Goal: Transaction & Acquisition: Purchase product/service

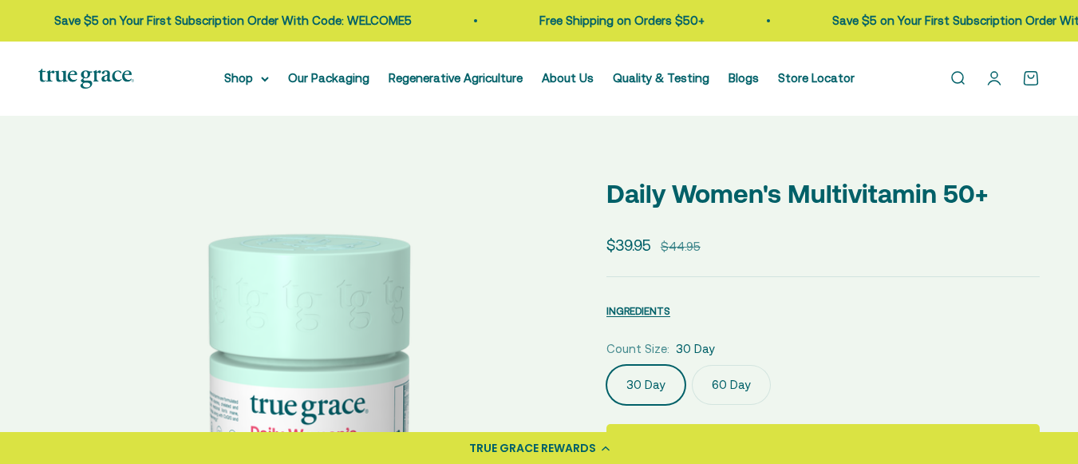
scroll to position [184, 0]
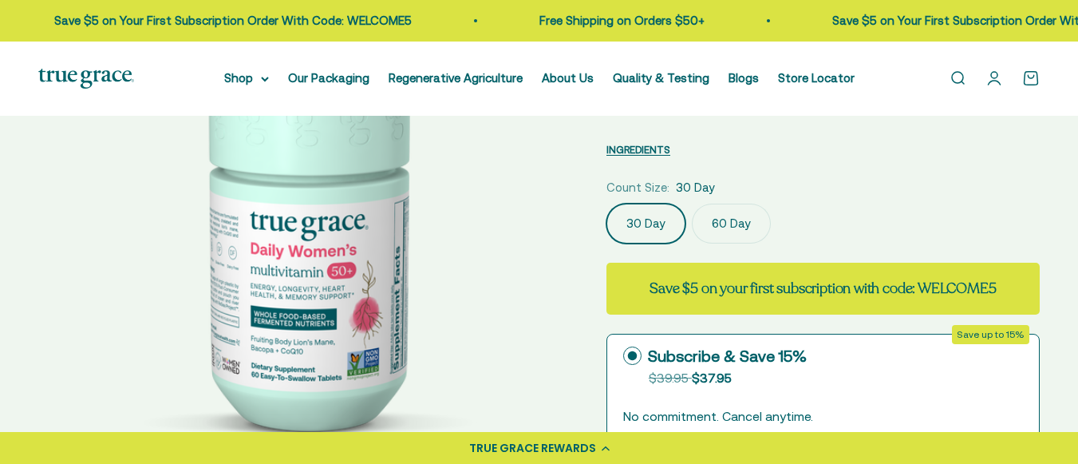
click at [737, 199] on fieldset "Count Size: 30 Day 30 Day 60 Day" at bounding box center [822, 210] width 433 height 65
select select "3"
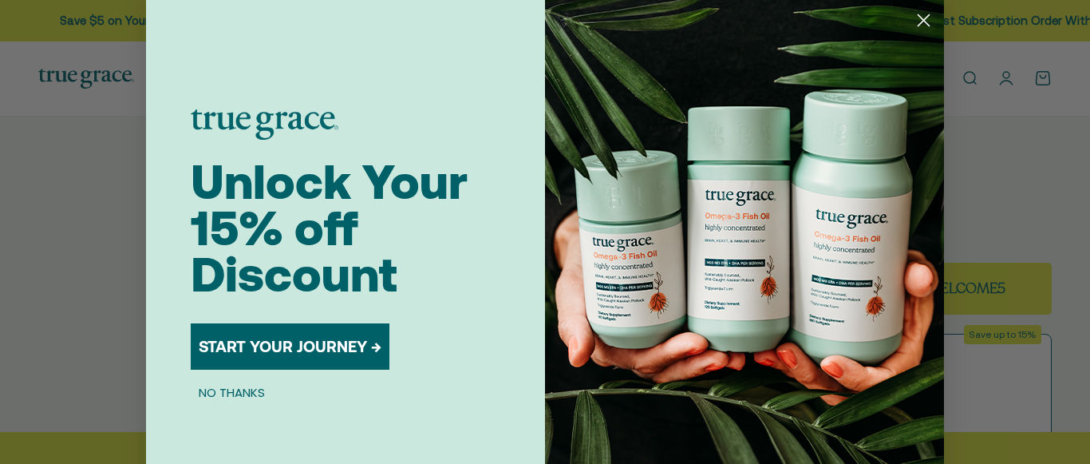
click at [918, 18] on circle "Close dialog" at bounding box center [924, 20] width 26 height 26
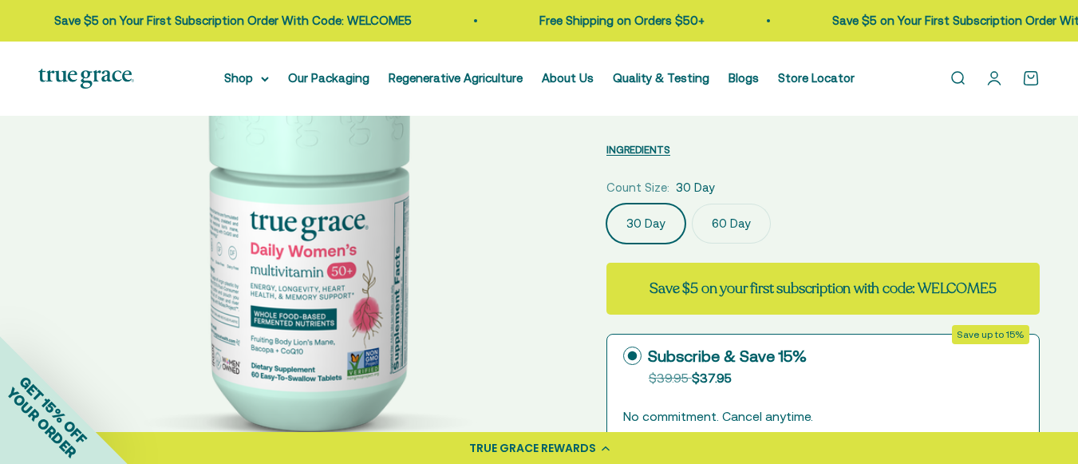
click at [731, 223] on label "60 Day" at bounding box center [731, 223] width 79 height 40
click at [606, 203] on input "60 Day" at bounding box center [606, 203] width 1 height 1
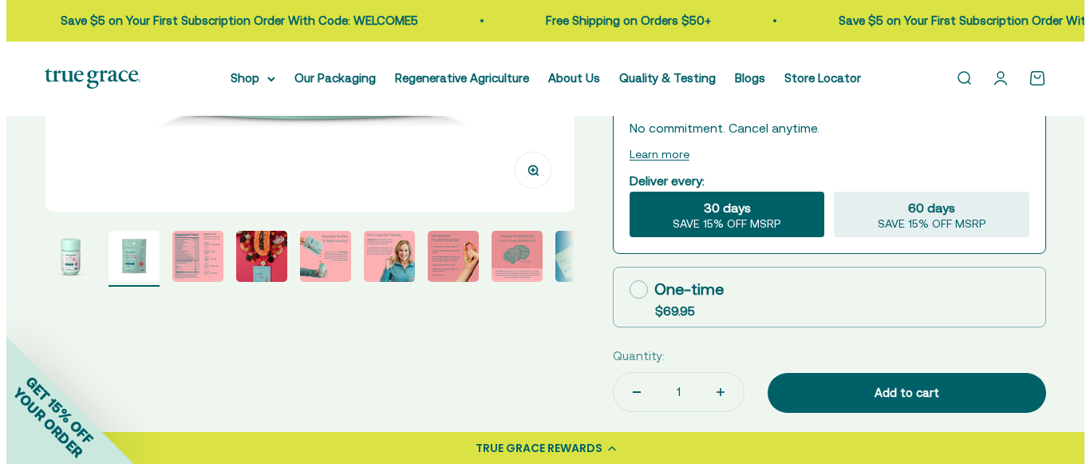
scroll to position [474, 0]
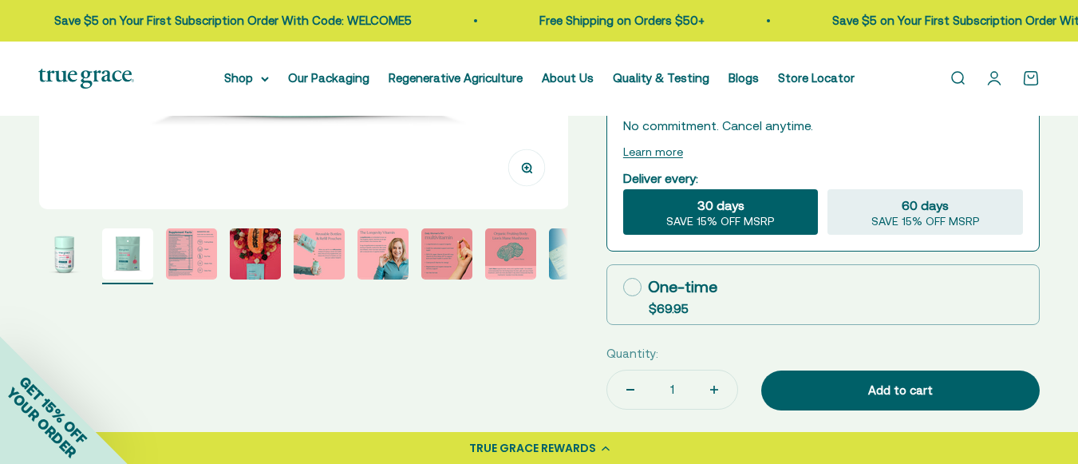
click at [670, 282] on div "One-time" at bounding box center [670, 287] width 94 height 24
click at [623, 286] on input "One-time $69.95" at bounding box center [622, 286] width 1 height 1
radio input "true"
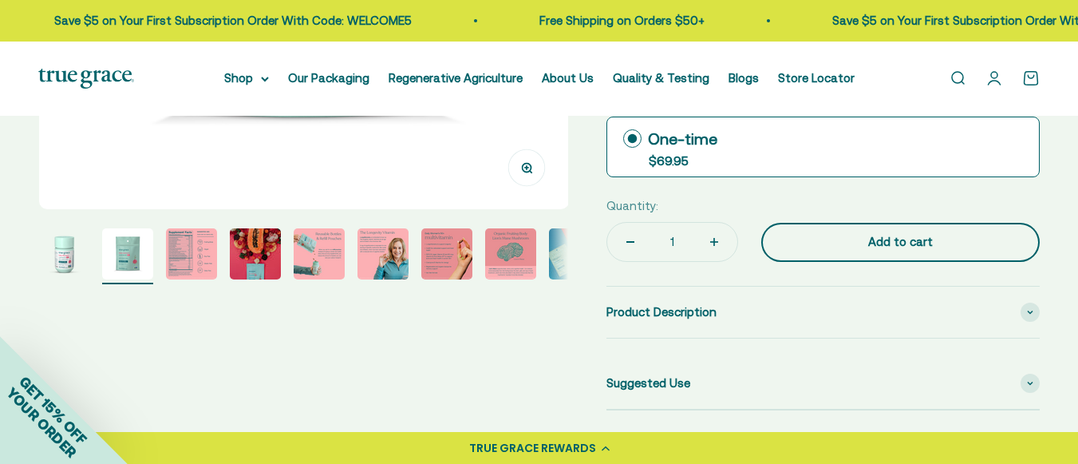
click at [877, 240] on div "Add to cart" at bounding box center [900, 241] width 215 height 19
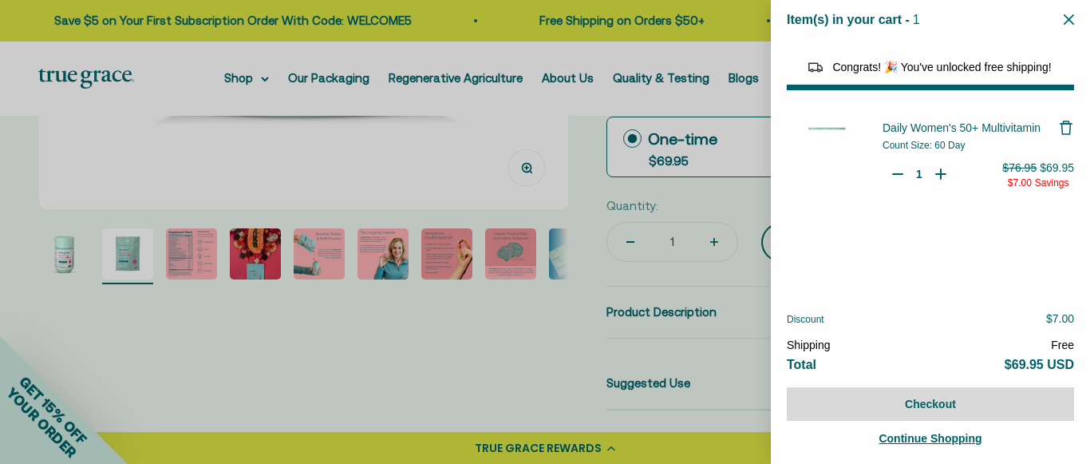
select select "44882812010710"
select select "44878154563798"
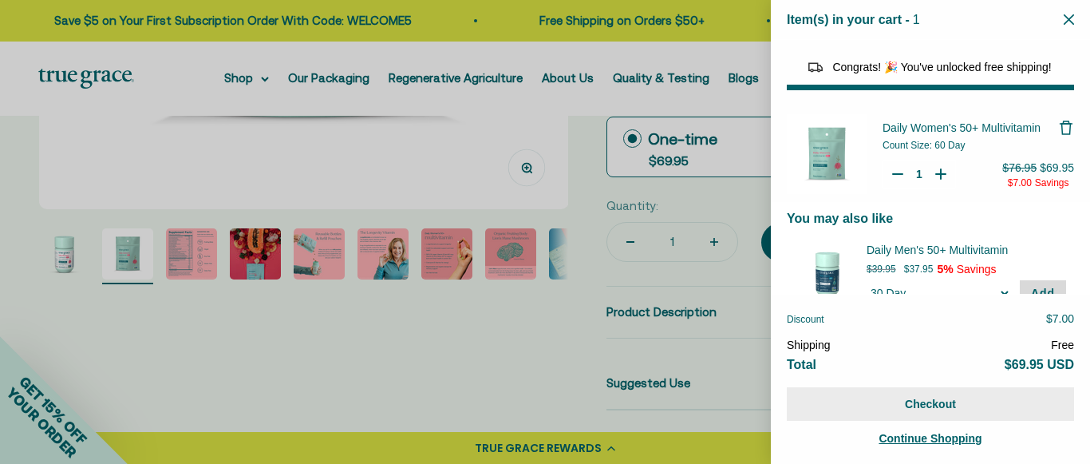
click at [923, 400] on button "Checkout" at bounding box center [930, 404] width 287 height 34
